Goal: Task Accomplishment & Management: Manage account settings

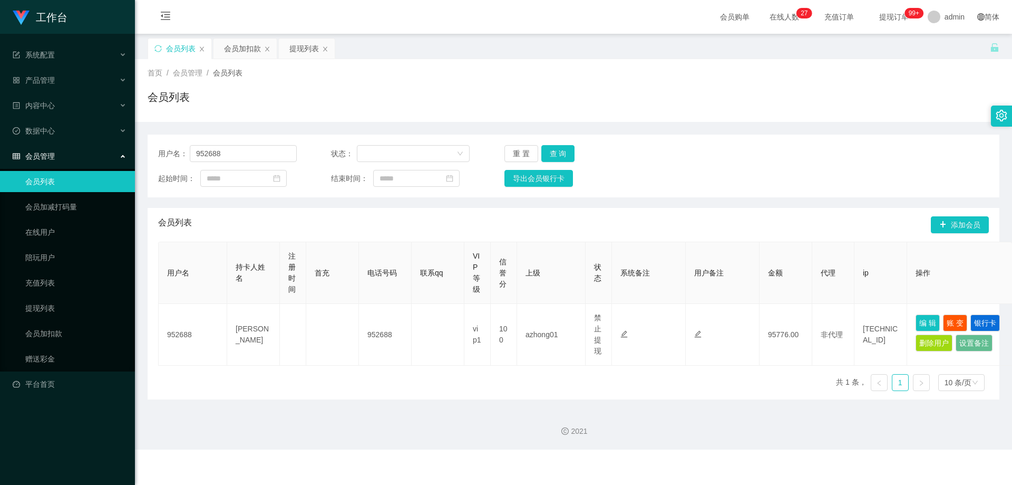
click at [89, 162] on section "工作台 系统配置 系统配置列表 管理员列表 管理员分组 支付通道 产品管理 产品列表 产品预设列表 开奖记录 注单管理 即时注单 内容中心 站内信 公告列表 …" at bounding box center [506, 224] width 1012 height 449
type input "Feng1234"
click at [564, 148] on button "查 询" at bounding box center [558, 153] width 34 height 17
drag, startPoint x: 481, startPoint y: 234, endPoint x: 308, endPoint y: 182, distance: 180.0
click at [481, 234] on div "会员列表 添加会员" at bounding box center [573, 225] width 831 height 34
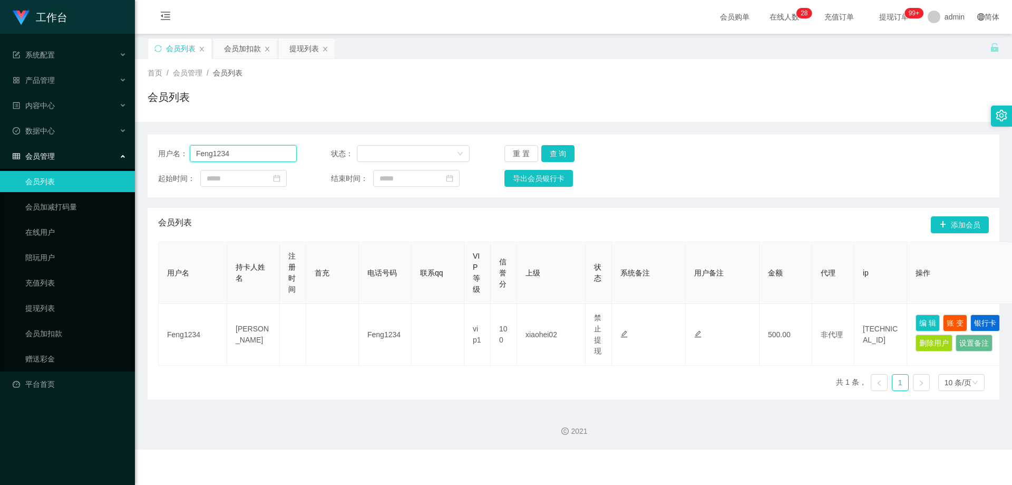
drag, startPoint x: 256, startPoint y: 149, endPoint x: 141, endPoint y: 165, distance: 116.0
click at [143, 165] on main "关闭左侧 关闭右侧 关闭其它 刷新页面 会员列表 会员加扣款 提现列表 首页 / 会员管理 / 会员列表 / 会员列表 用户名： Feng1234 状态： 重…" at bounding box center [573, 217] width 877 height 366
paste input "Soon8808"
type input "Soon8808"
click at [553, 155] on button "查 询" at bounding box center [558, 153] width 34 height 17
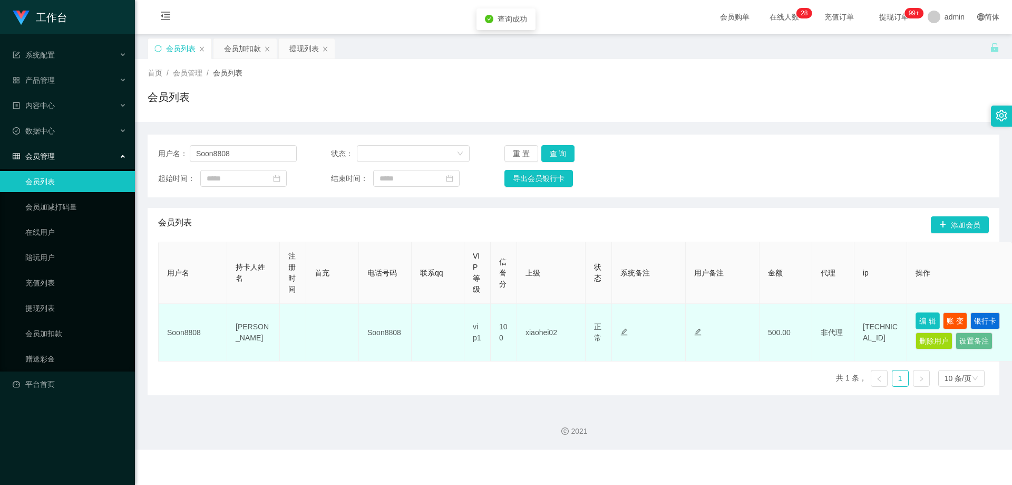
click at [922, 326] on button "编 辑" at bounding box center [928, 320] width 24 height 17
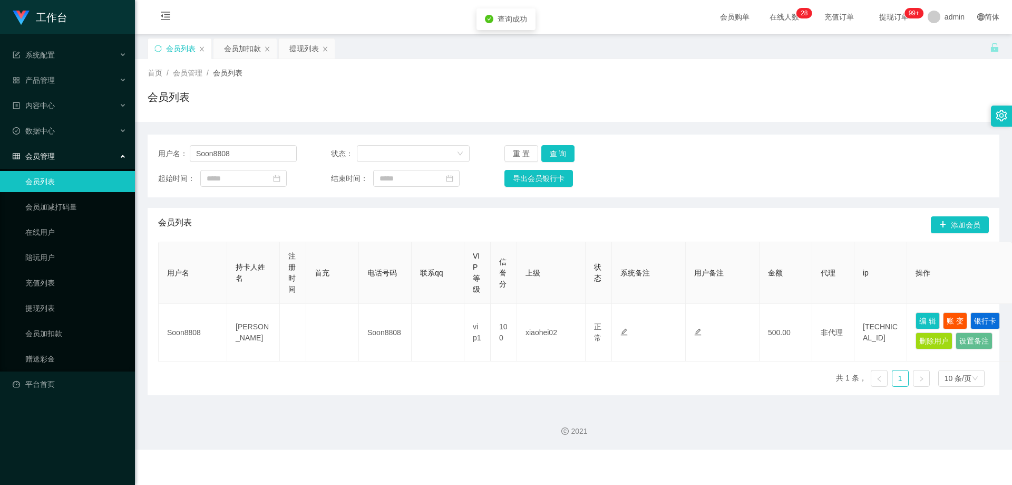
type input "Soon8808"
type input "[PERSON_NAME]"
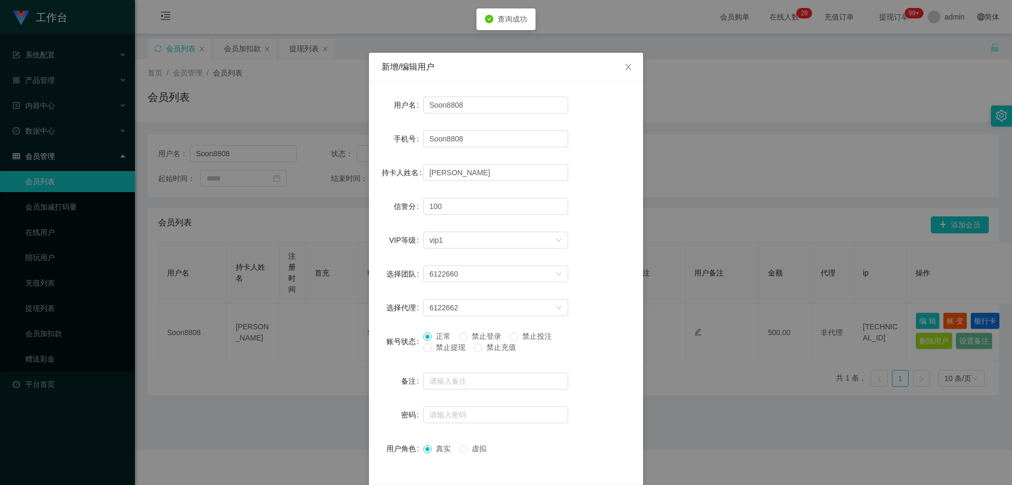
click at [442, 349] on span "禁止提现" at bounding box center [451, 347] width 38 height 8
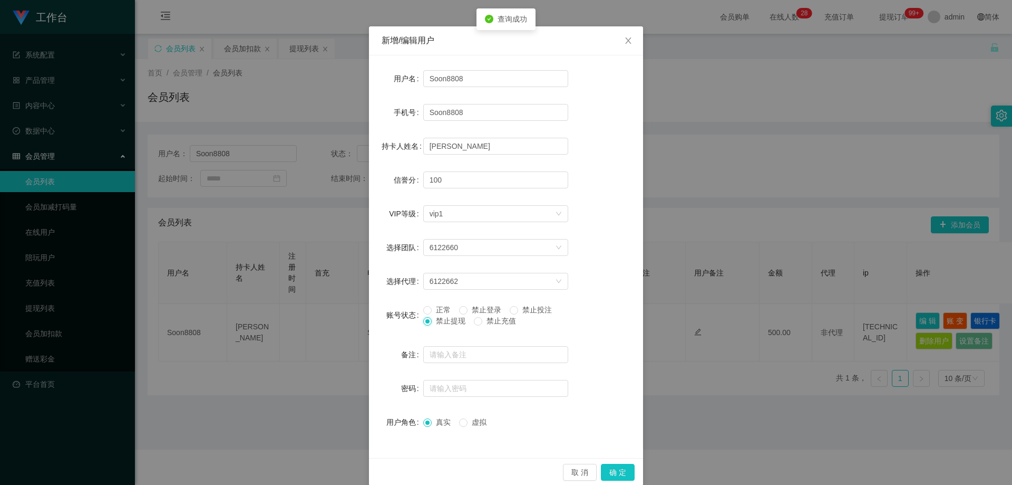
scroll to position [41, 0]
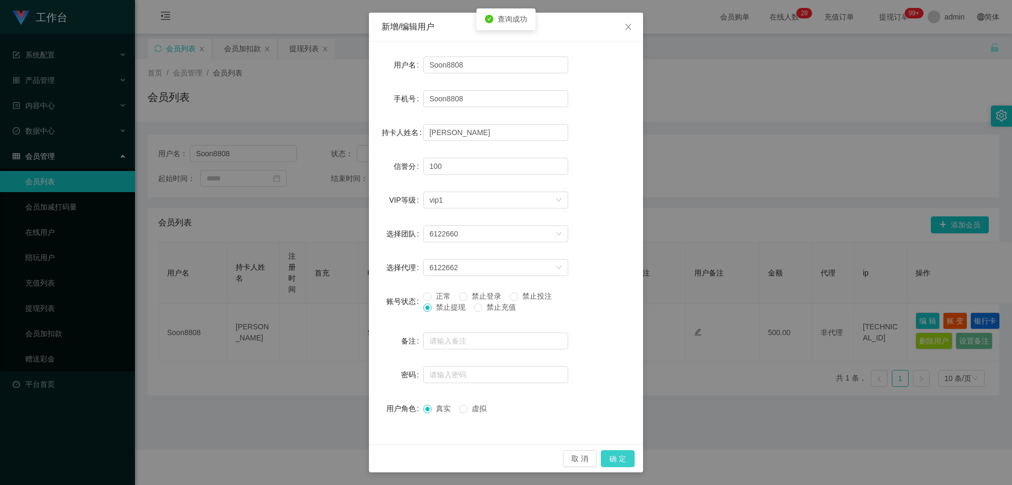
click at [602, 458] on button "确 定" at bounding box center [618, 458] width 34 height 17
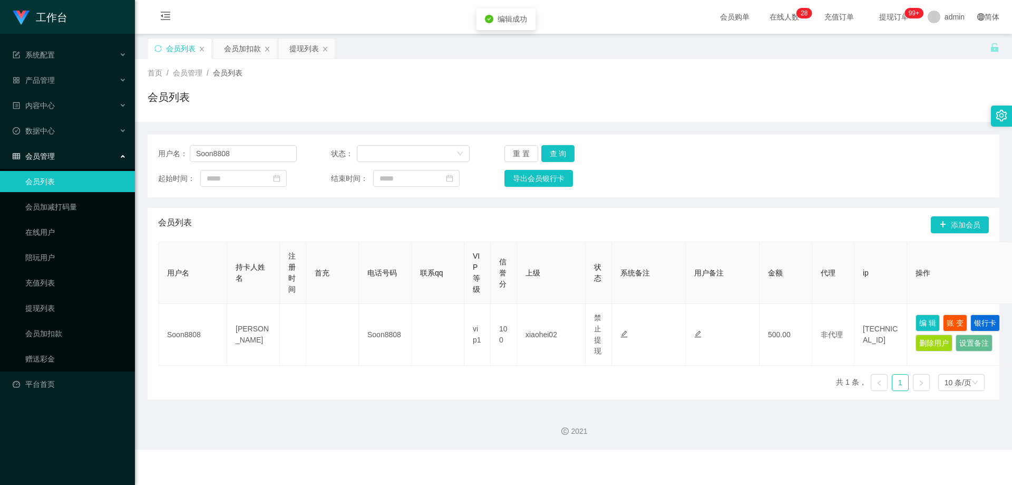
drag, startPoint x: 546, startPoint y: 208, endPoint x: 356, endPoint y: 183, distance: 191.0
click at [534, 208] on div "会员列表 添加会员" at bounding box center [573, 225] width 831 height 34
drag, startPoint x: 114, startPoint y: 159, endPoint x: 239, endPoint y: 187, distance: 128.6
click at [112, 160] on section "工作台 系统配置 系统配置列表 管理员列表 管理员分组 支付通道 产品管理 产品列表 产品预设列表 开奖记录 注单管理 即时注单 内容中心 站内信 公告列表 …" at bounding box center [506, 224] width 1012 height 449
paste input "alekyung"
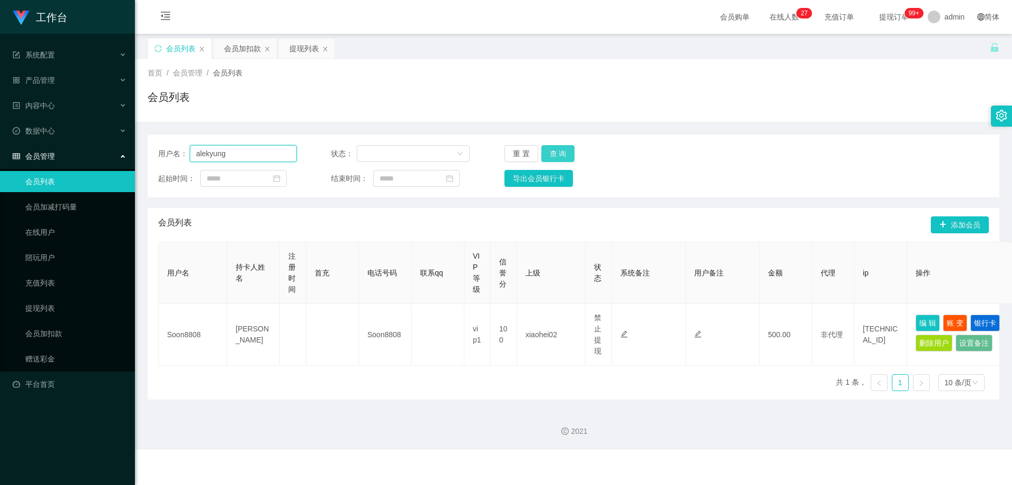
type input "alekyung"
click at [560, 151] on button "查 询" at bounding box center [558, 153] width 34 height 17
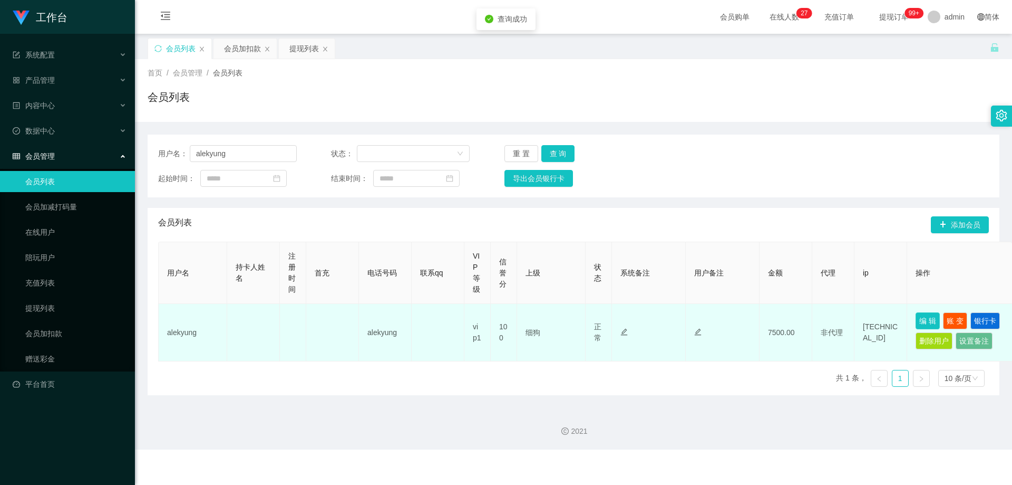
click at [930, 316] on button "编 辑" at bounding box center [928, 320] width 24 height 17
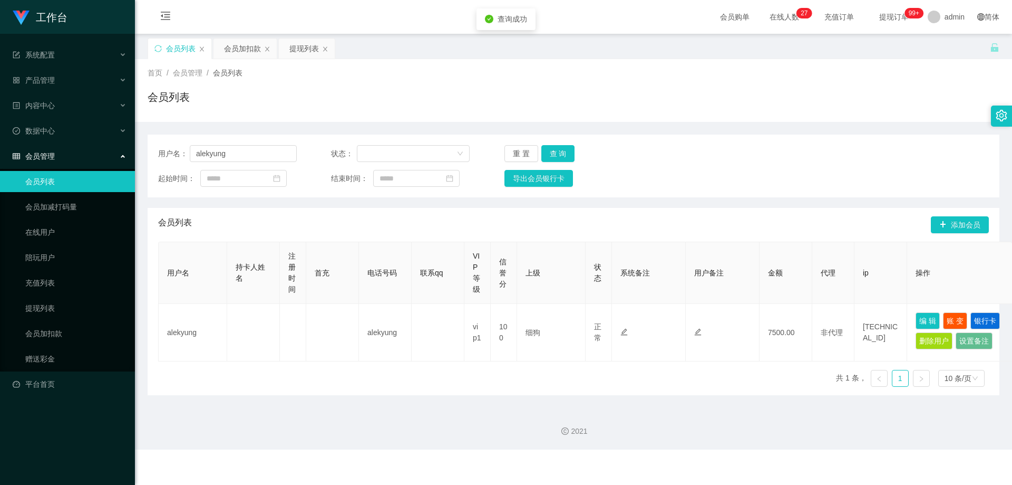
type input "alekyung"
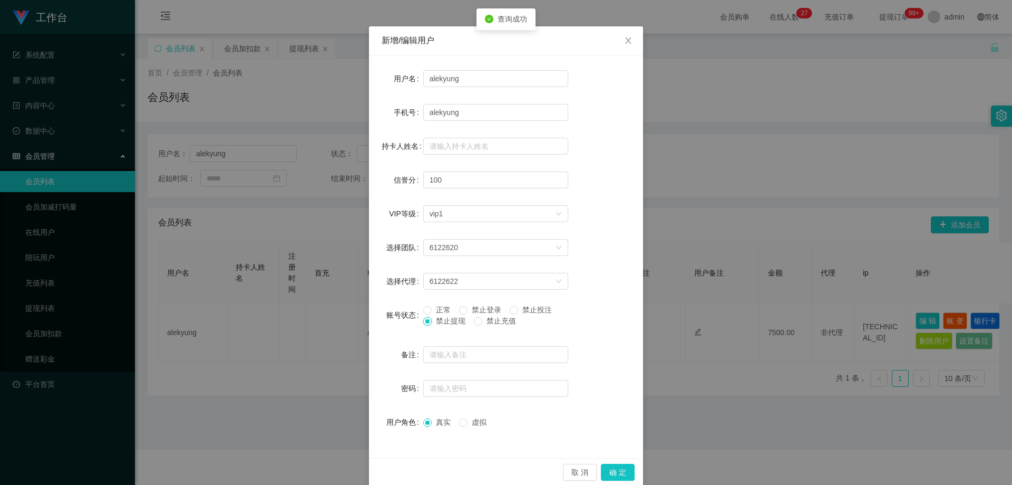
scroll to position [41, 0]
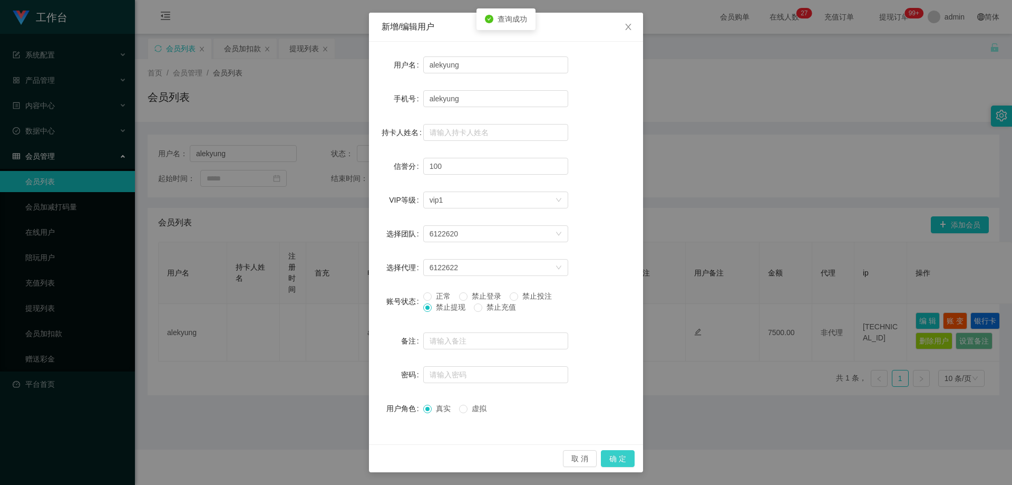
click at [607, 453] on button "确 定" at bounding box center [618, 458] width 34 height 17
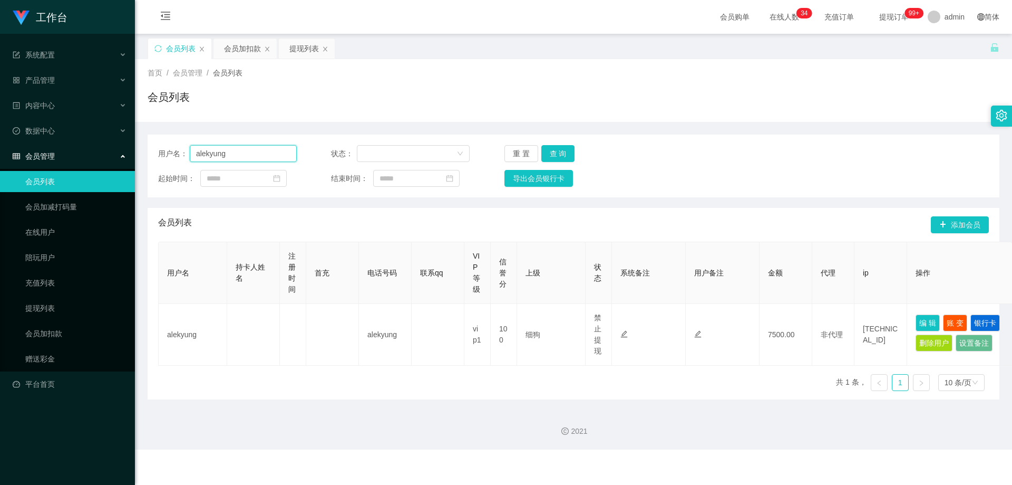
drag, startPoint x: 222, startPoint y: 155, endPoint x: 144, endPoint y: 165, distance: 78.6
click at [143, 163] on main "关闭左侧 关闭右侧 关闭其它 刷新页面 会员列表 会员加扣款 提现列表 首页 / 会员管理 / 会员列表 / 会员列表 用户名： alekyung 状态： 重…" at bounding box center [573, 217] width 877 height 366
paste input "18105"
click at [566, 156] on button "查 询" at bounding box center [558, 153] width 34 height 17
click at [109, 154] on section "工作台 系统配置 系统配置列表 管理员列表 管理员分组 支付通道 产品管理 产品列表 产品预设列表 开奖记录 注单管理 即时注单 内容中心 站内信 公告列表 …" at bounding box center [506, 224] width 1012 height 449
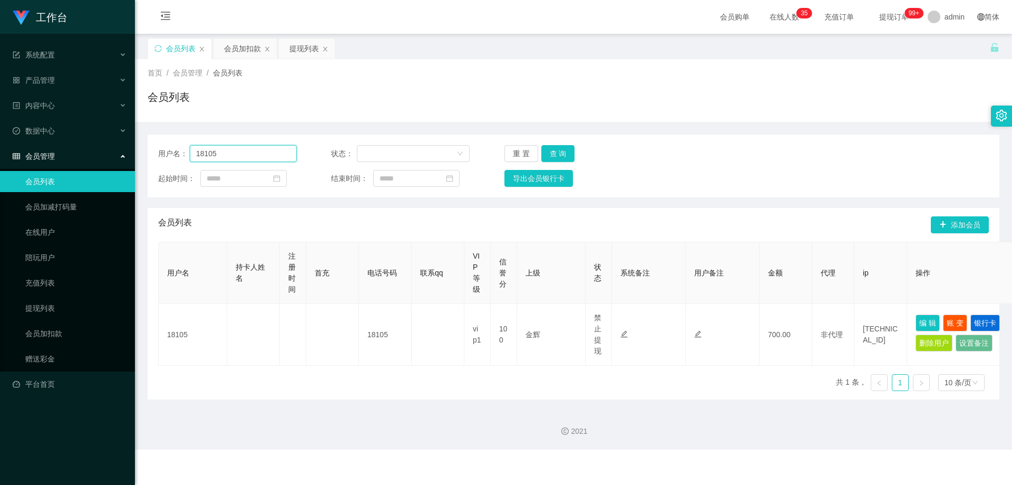
paste input "zhxeng9"
type input "zhxeng95"
drag, startPoint x: 562, startPoint y: 149, endPoint x: 567, endPoint y: 154, distance: 7.5
click at [562, 149] on button "查 询" at bounding box center [558, 153] width 34 height 17
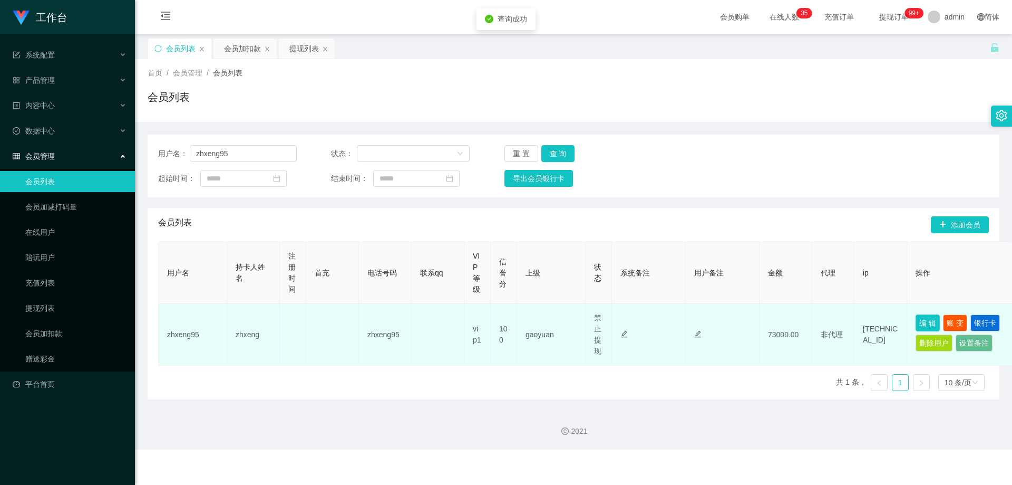
click at [927, 322] on button "编 辑" at bounding box center [928, 322] width 24 height 17
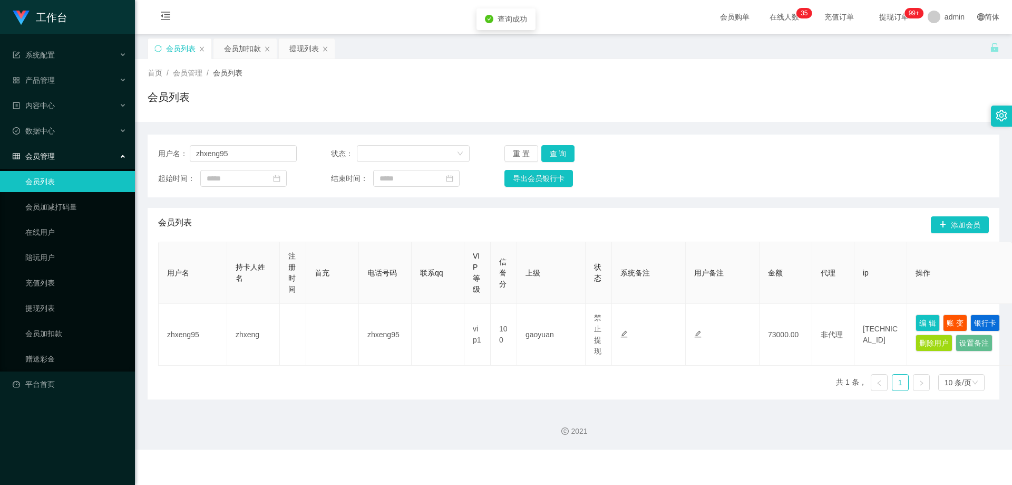
type input "zhxeng95"
type input "zhxeng"
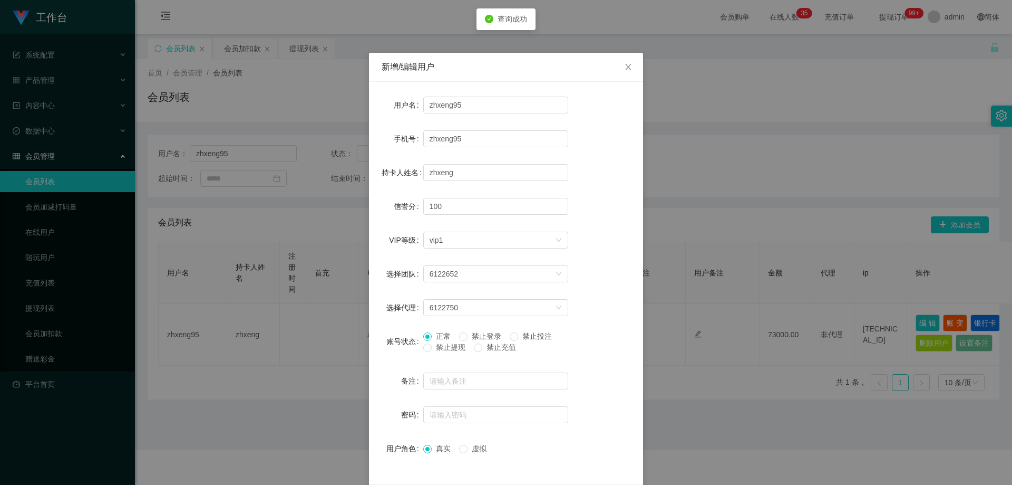
drag, startPoint x: 535, startPoint y: 340, endPoint x: 577, endPoint y: 388, distance: 64.3
click at [535, 339] on span "禁止投注" at bounding box center [537, 336] width 38 height 8
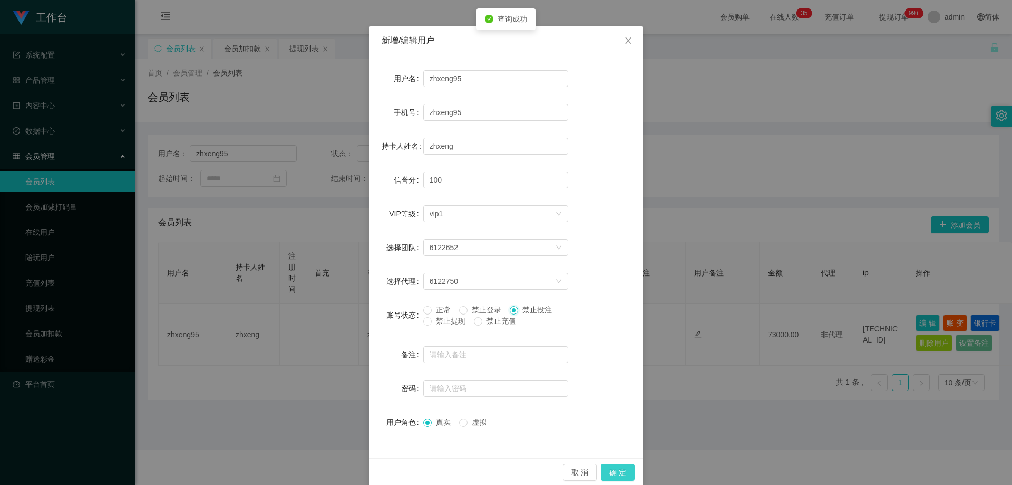
scroll to position [41, 0]
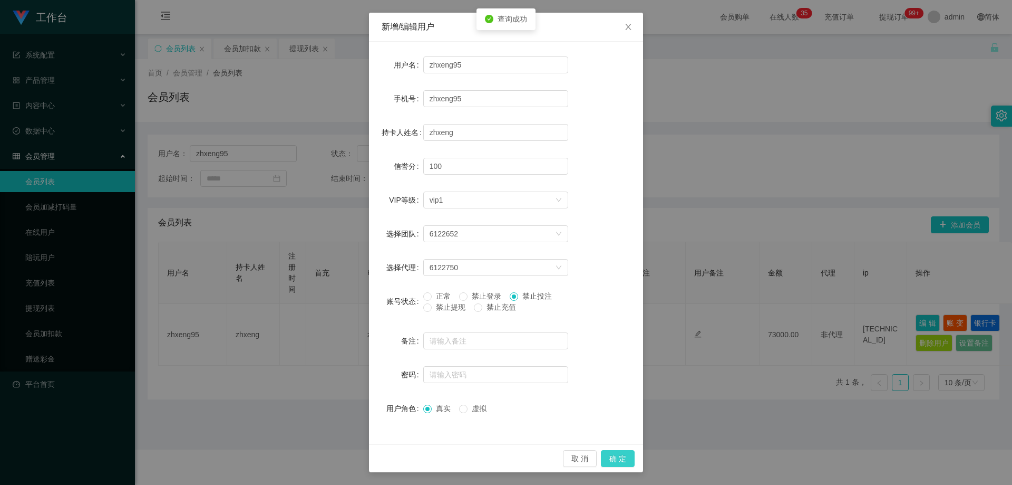
drag, startPoint x: 605, startPoint y: 456, endPoint x: 668, endPoint y: 406, distance: 80.7
click at [605, 457] on button "确 定" at bounding box center [618, 458] width 34 height 17
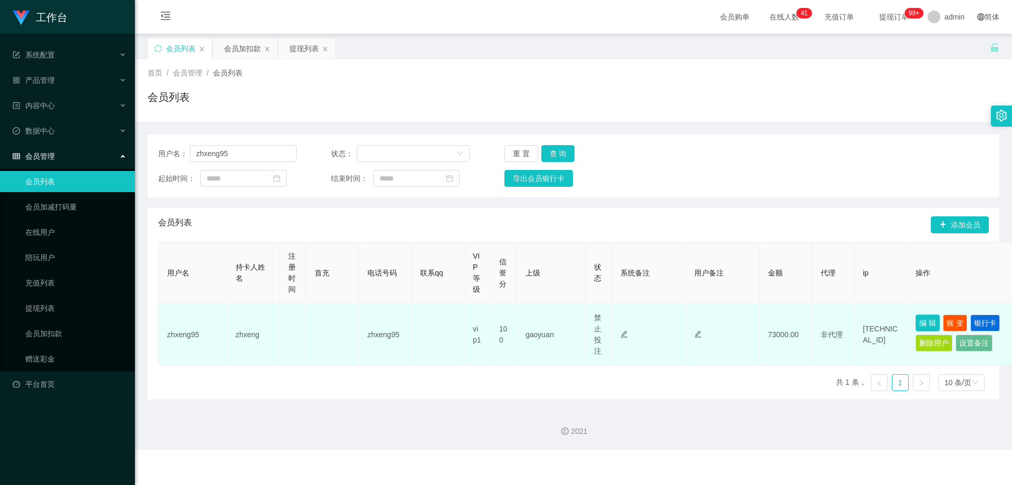
click at [923, 322] on button "编 辑" at bounding box center [928, 322] width 24 height 17
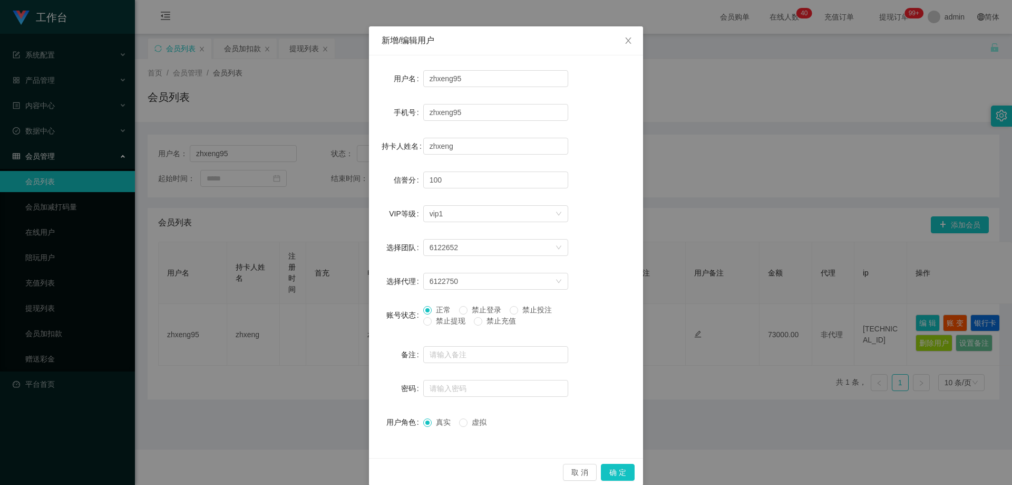
scroll to position [41, 0]
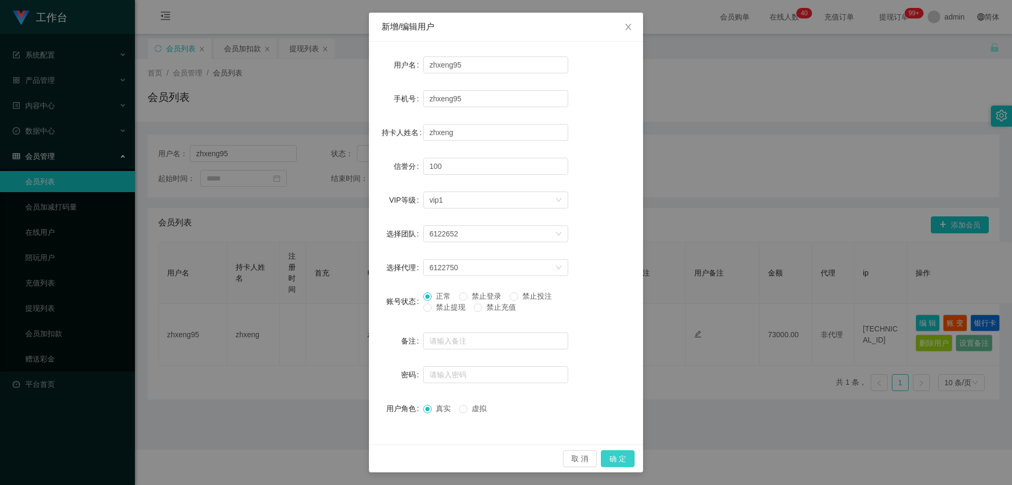
click at [605, 450] on button "确 定" at bounding box center [618, 458] width 34 height 17
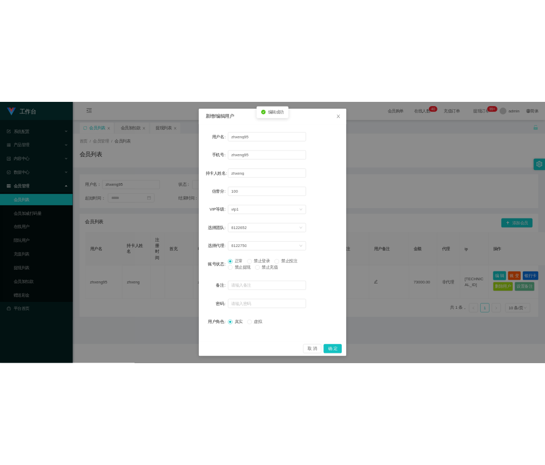
scroll to position [0, 0]
